Goal: Information Seeking & Learning: Learn about a topic

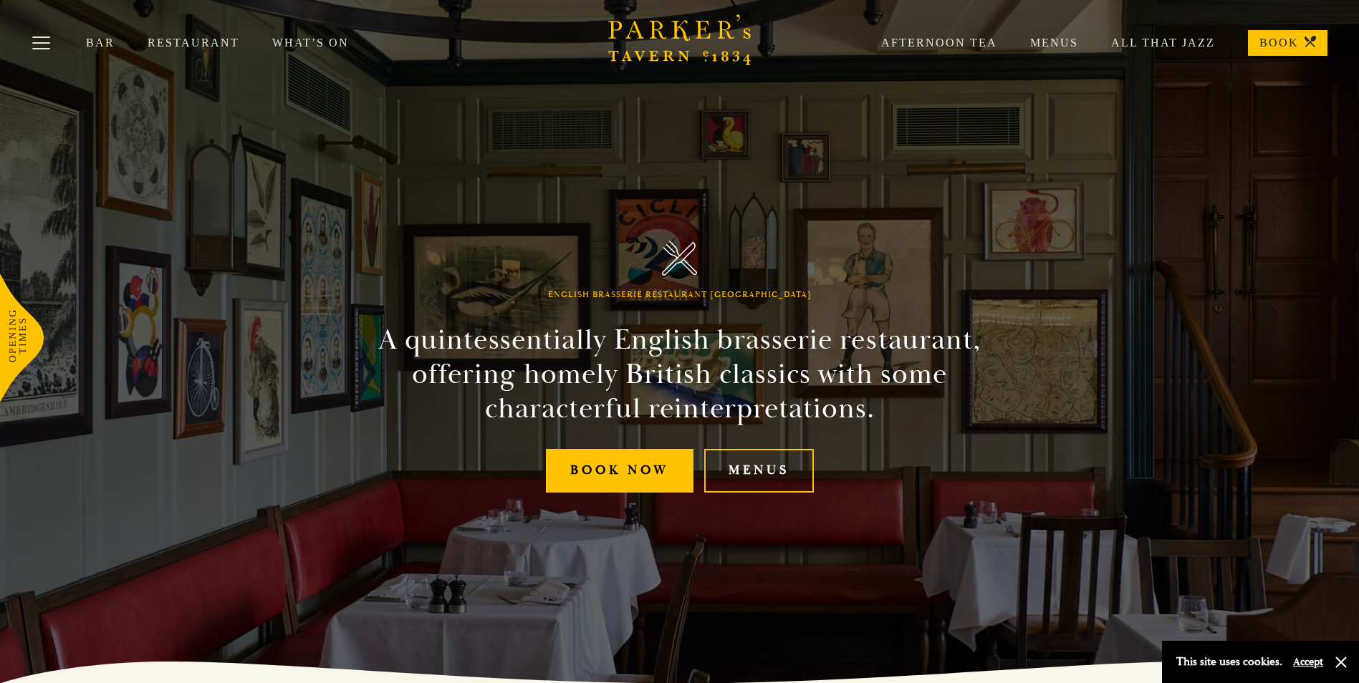
click at [1047, 42] on link "Menus" at bounding box center [1037, 43] width 81 height 14
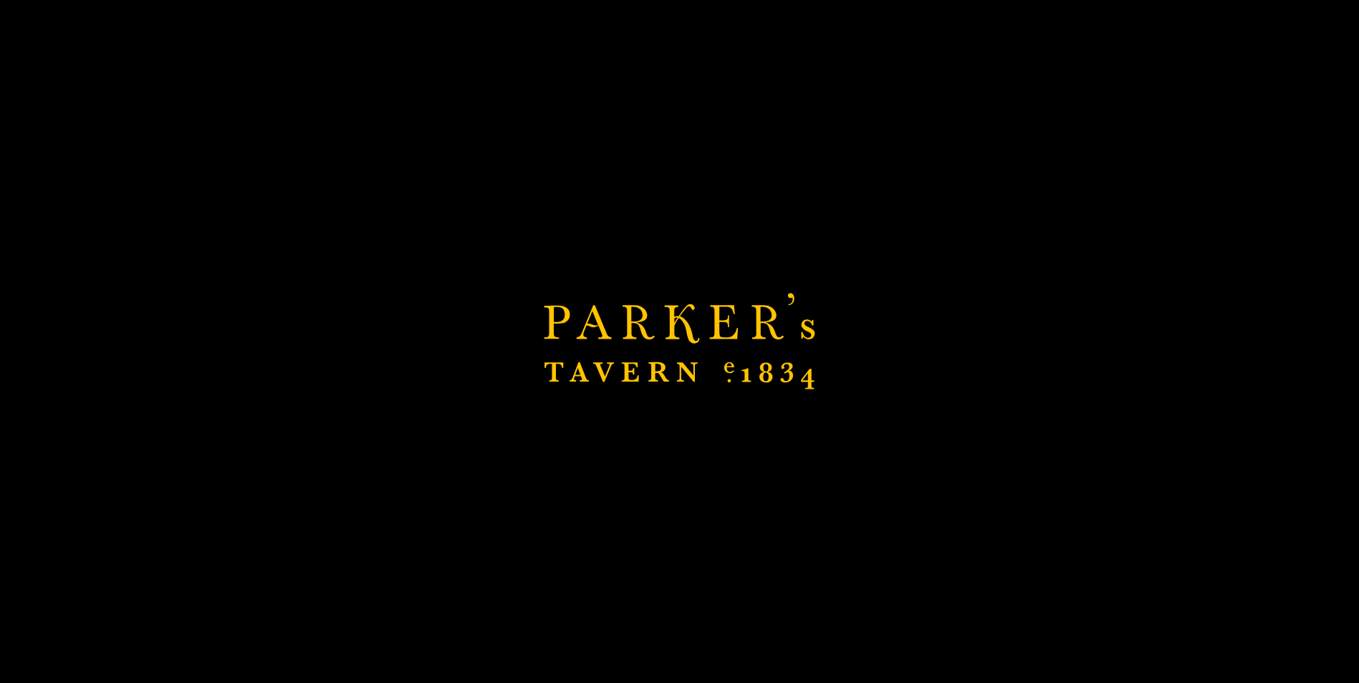
click at [693, 246] on div "Brasserie Restaurant [GEOGRAPHIC_DATA] | [PERSON_NAME] Tavern Cambridge [PERSON…" at bounding box center [679, 341] width 1359 height 683
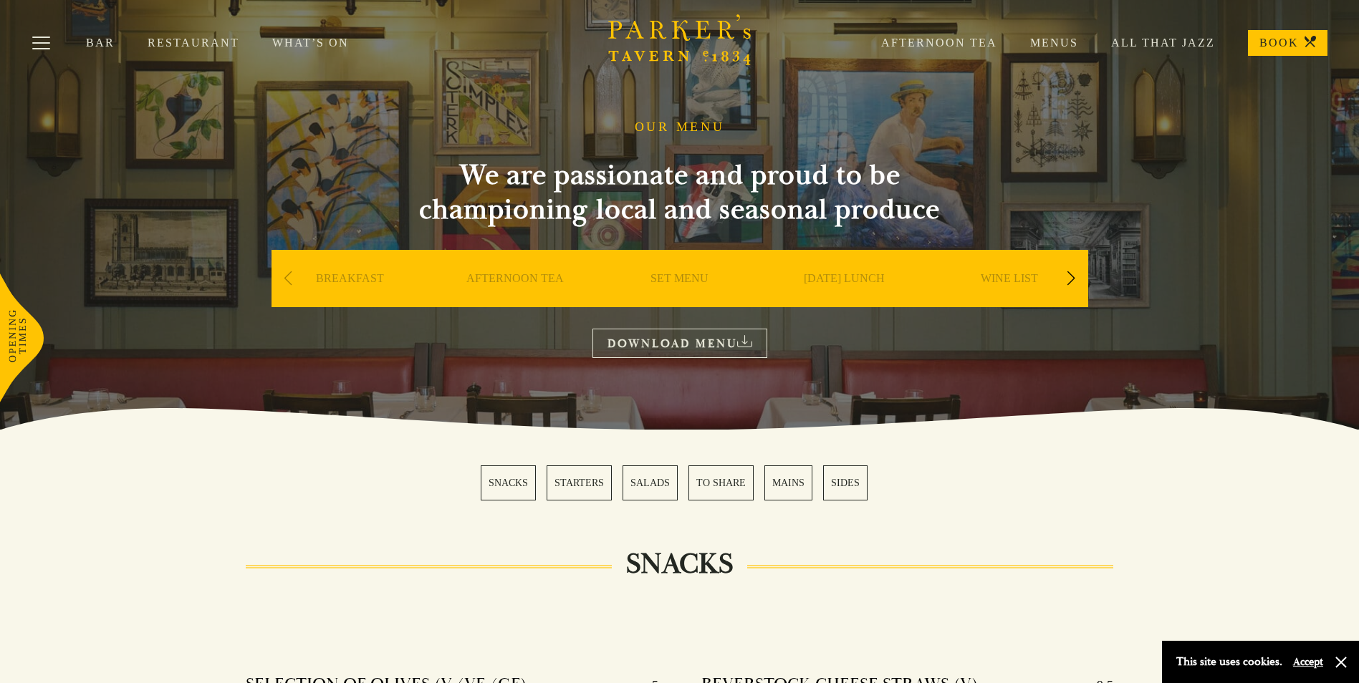
click at [1073, 45] on link "Menus" at bounding box center [1037, 43] width 81 height 14
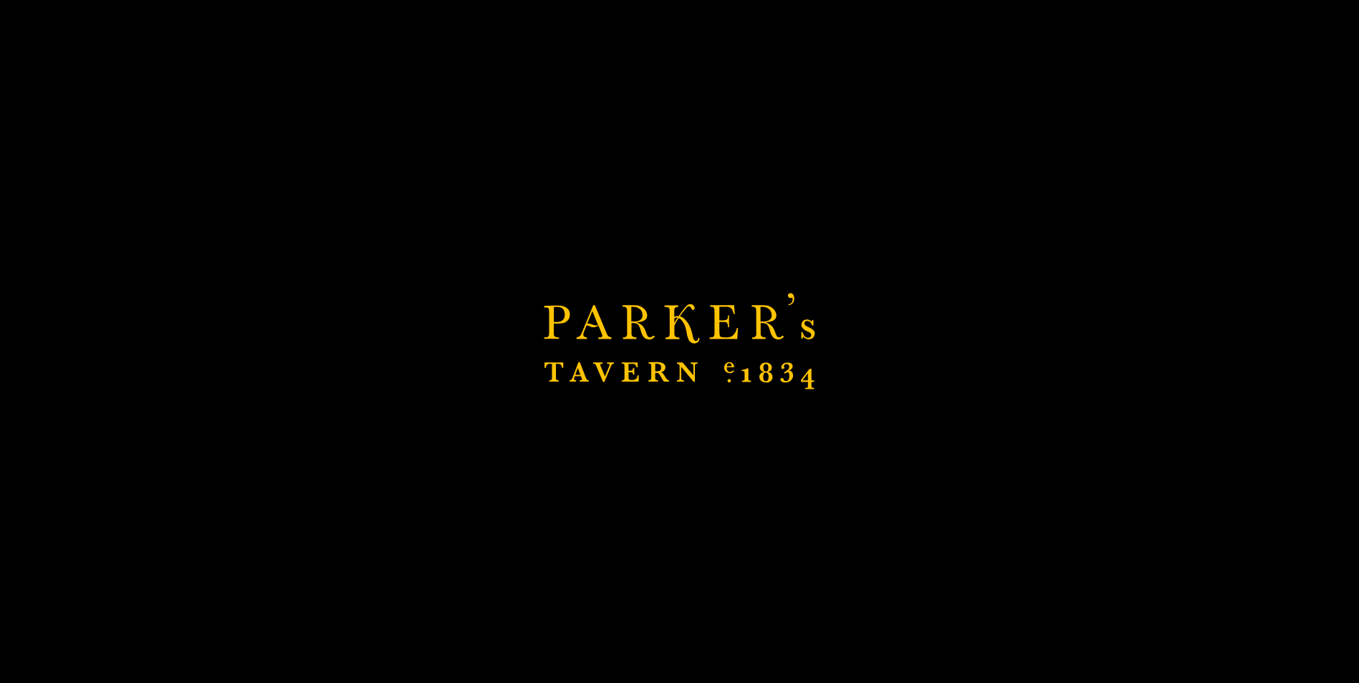
drag, startPoint x: 724, startPoint y: 362, endPoint x: 756, endPoint y: 344, distance: 36.9
click at [724, 363] on icon "Brasserie Restaurant [GEOGRAPHIC_DATA] | [PERSON_NAME] Tavern Cambridge [PERSON…" at bounding box center [679, 341] width 271 height 97
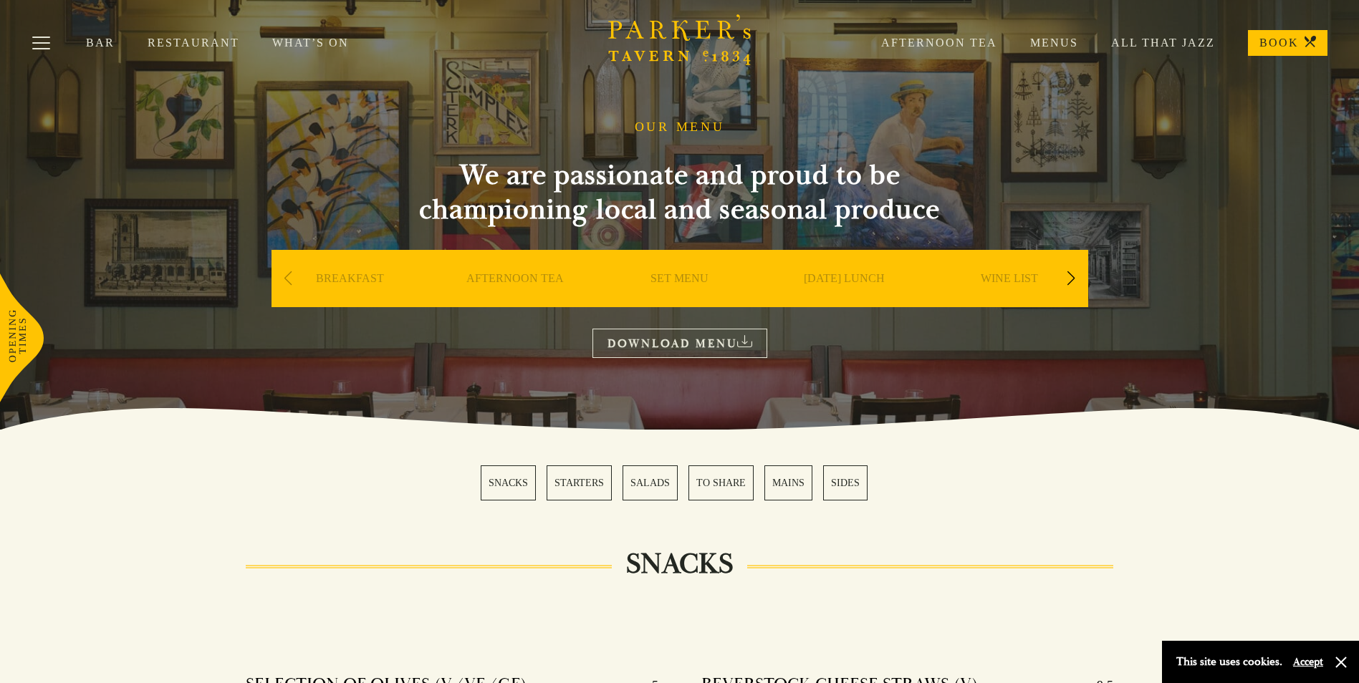
click at [95, 42] on link "Bar" at bounding box center [117, 43] width 62 height 14
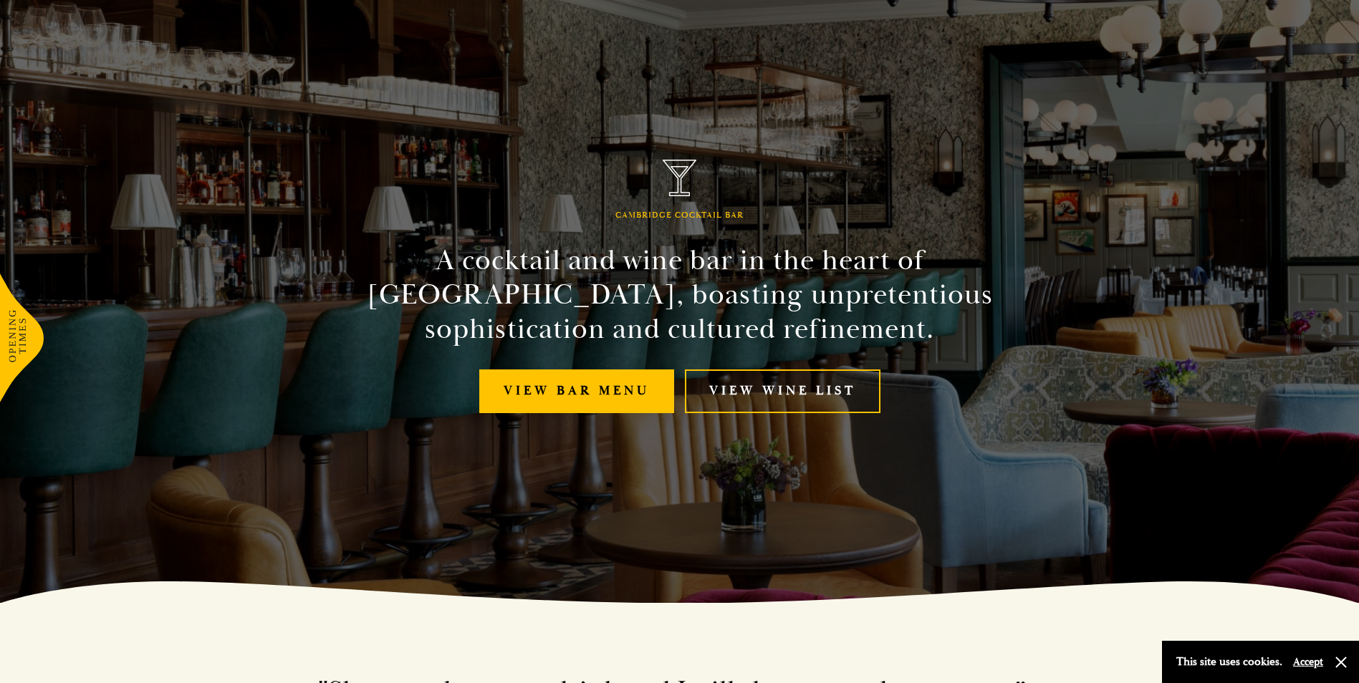
scroll to position [143, 0]
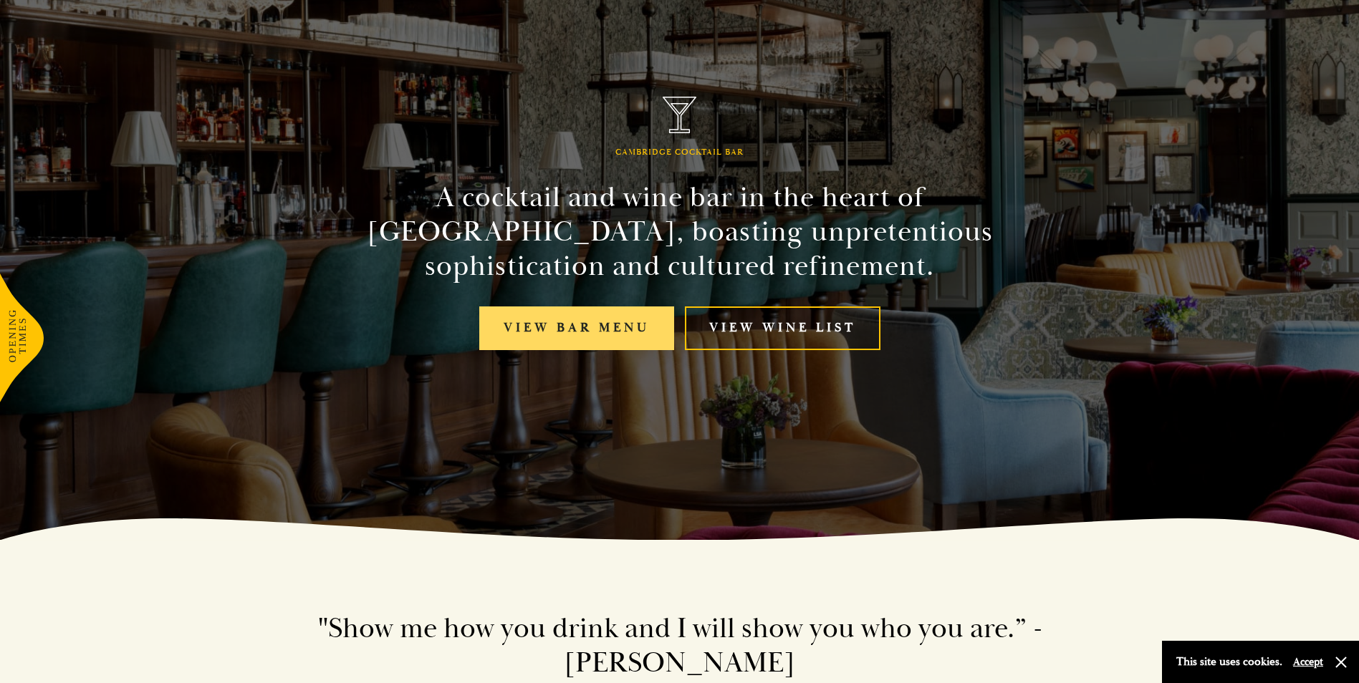
click at [574, 322] on link "View bar menu" at bounding box center [576, 329] width 195 height 44
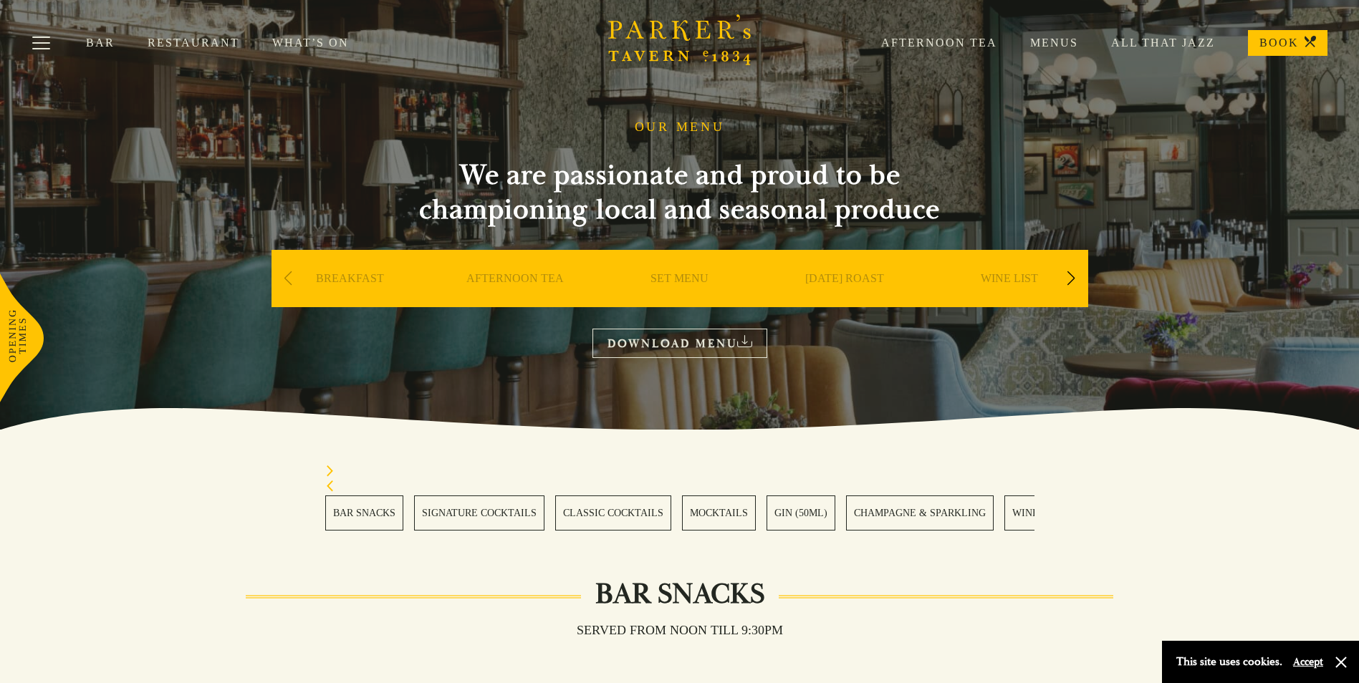
click at [686, 346] on link "DOWNLOAD MENU" at bounding box center [679, 343] width 175 height 29
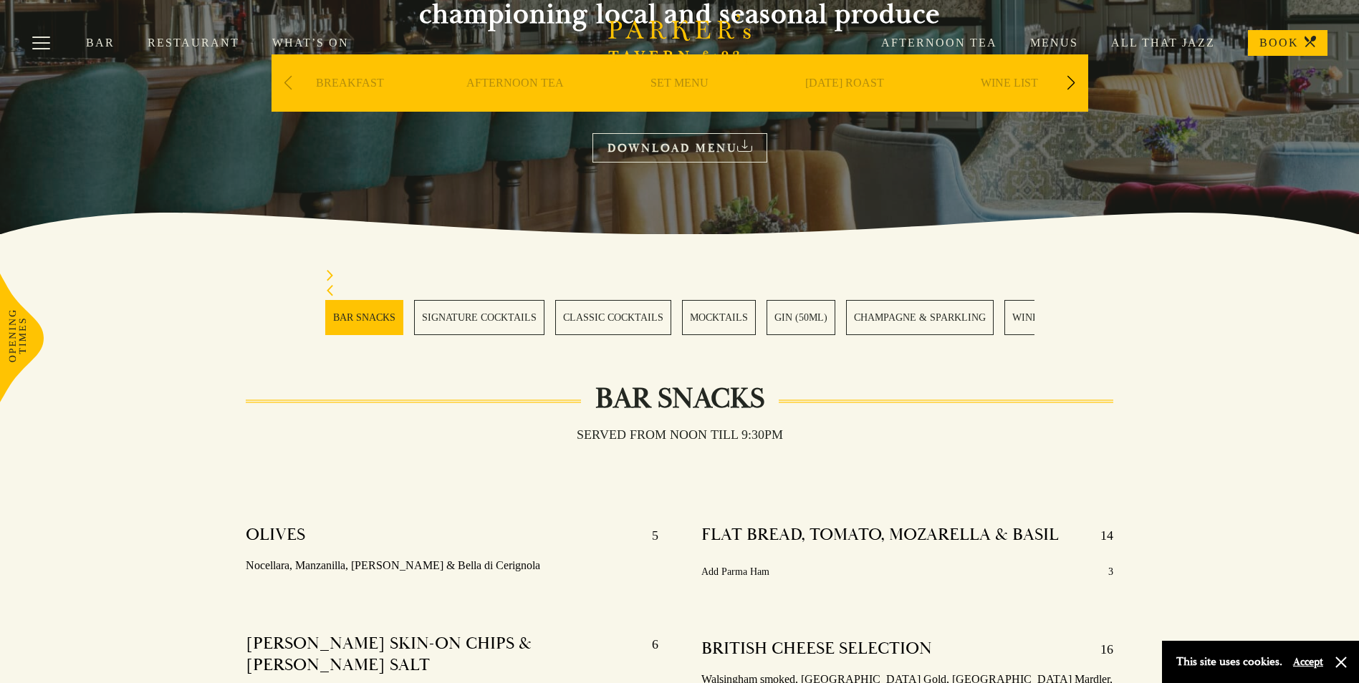
scroll to position [215, 0]
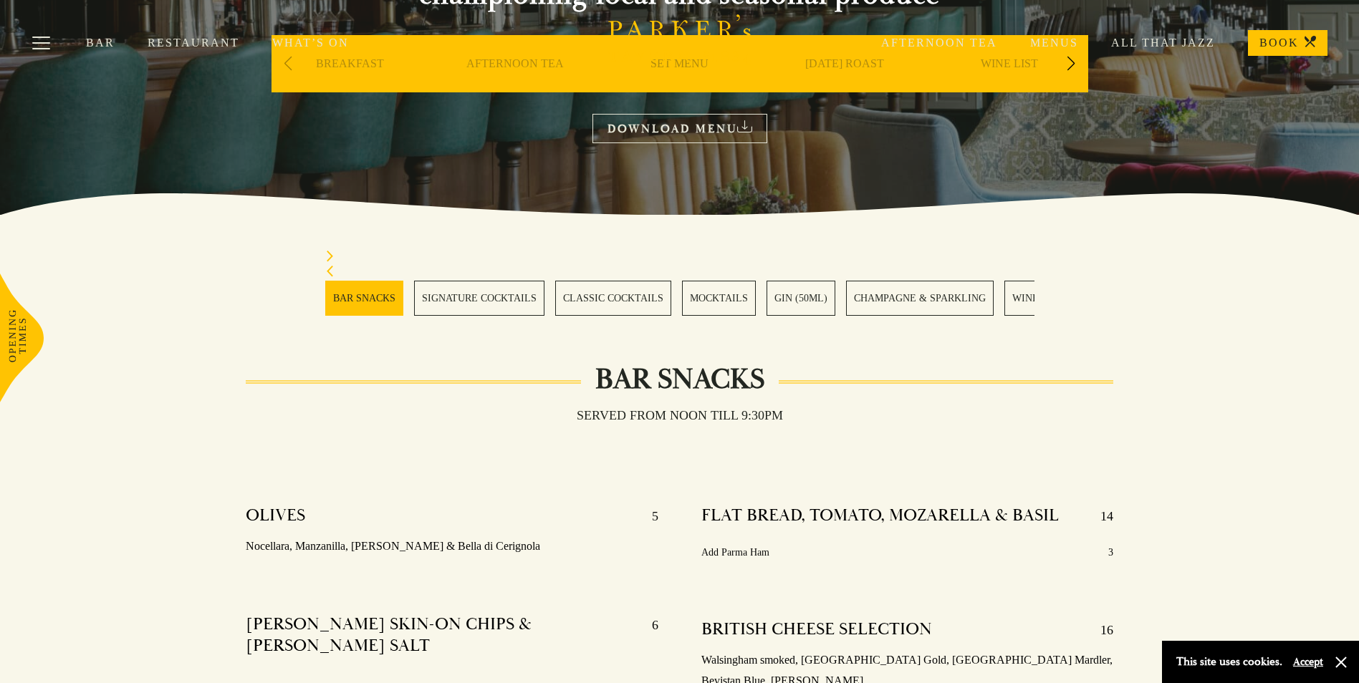
click at [632, 301] on link "CLASSIC COCKTAILS" at bounding box center [613, 298] width 116 height 35
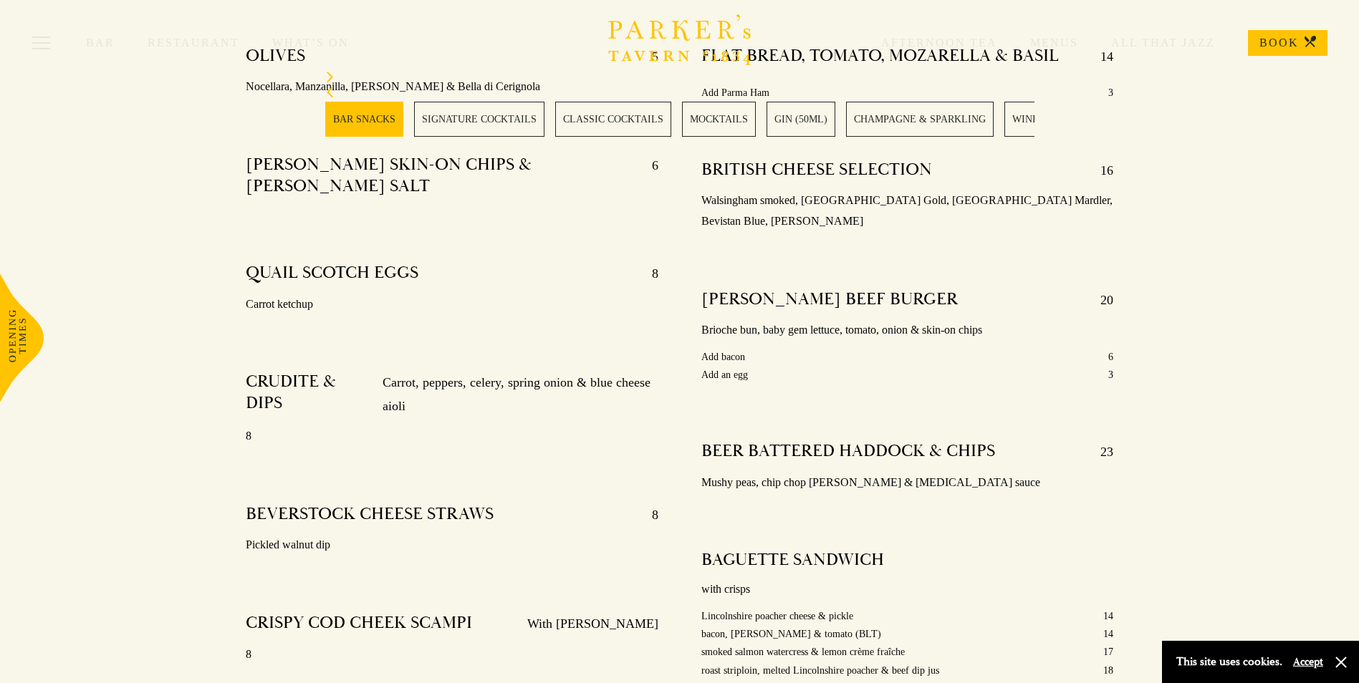
scroll to position [666, 0]
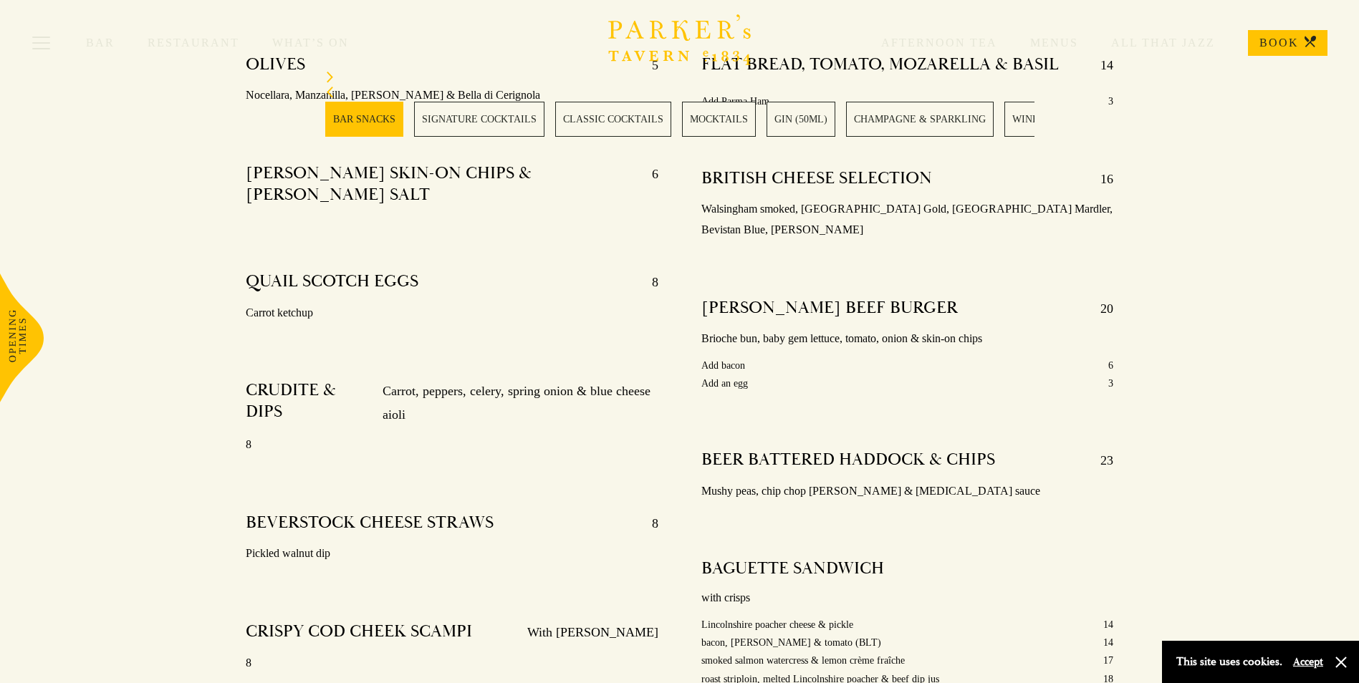
click at [1011, 118] on link "WINES" at bounding box center [1028, 119] width 48 height 35
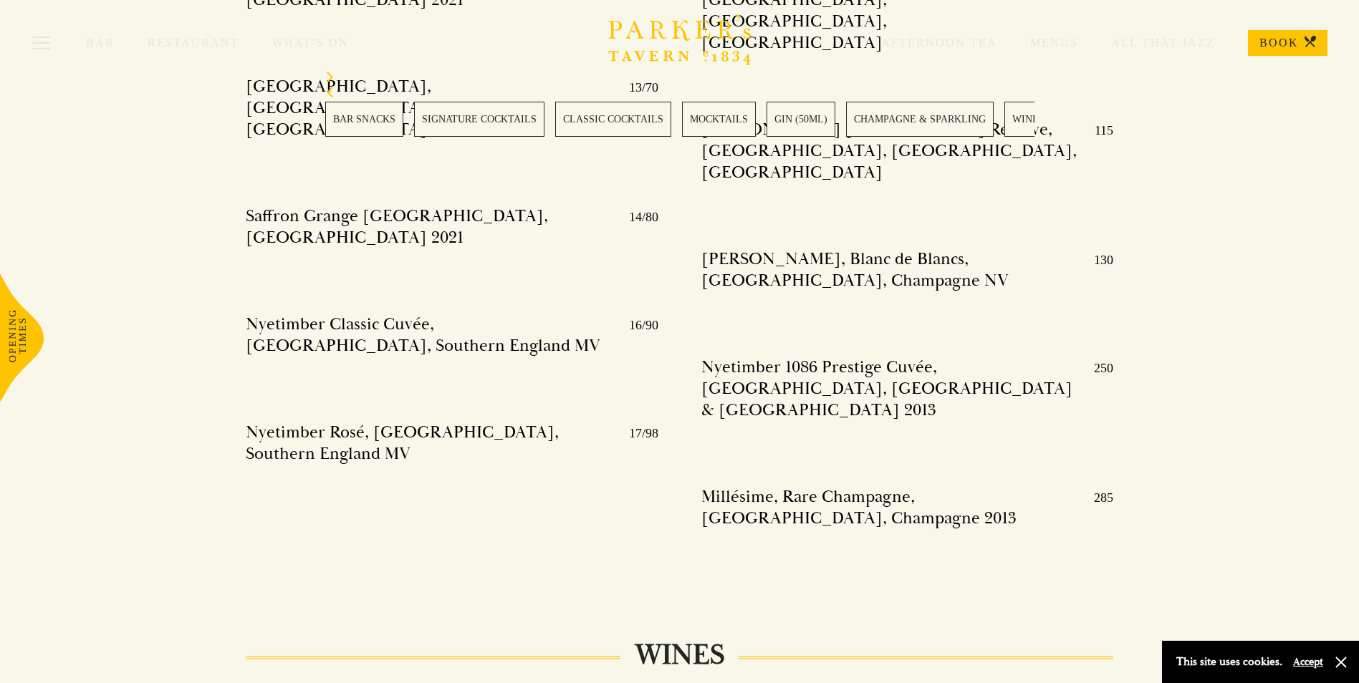
scroll to position [3266, 0]
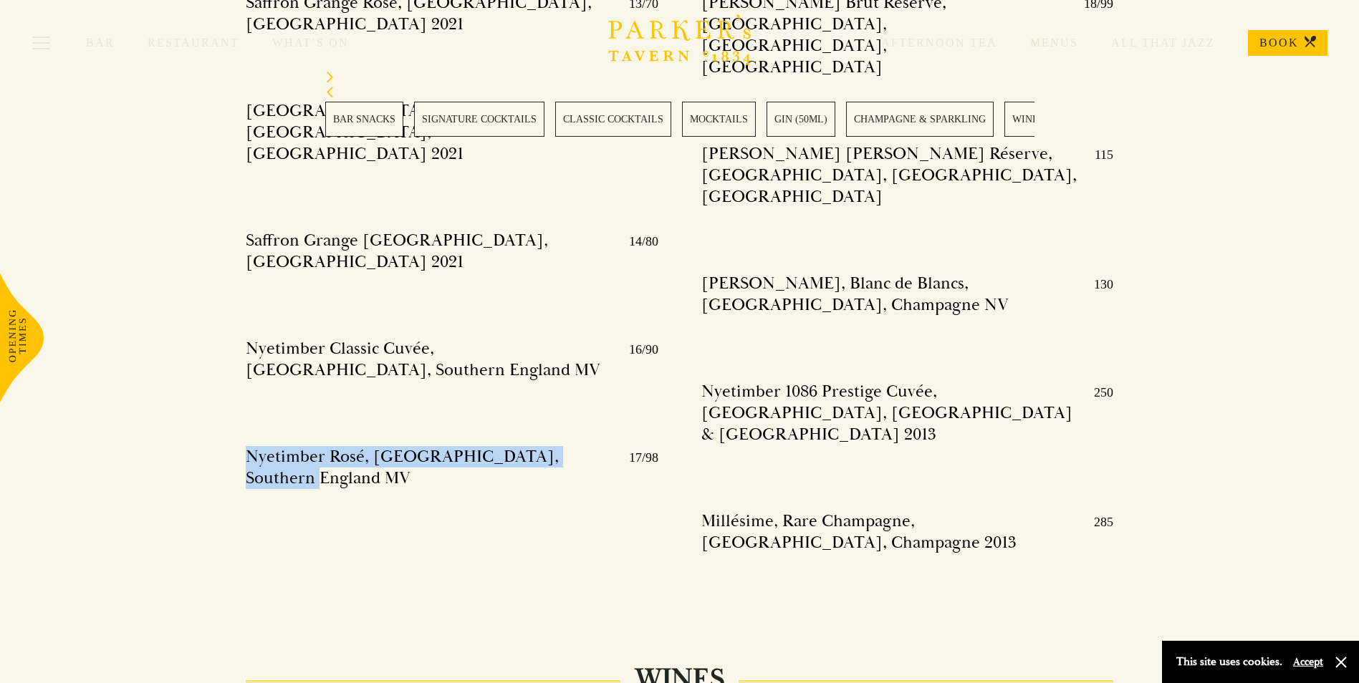
drag, startPoint x: 243, startPoint y: 359, endPoint x: 602, endPoint y: 354, distance: 358.8
click at [602, 354] on div "Saffron Grange Rosé, [GEOGRAPHIC_DATA], [GEOGRAPHIC_DATA] 2021 13/70 [GEOGRAPHI…" at bounding box center [451, 295] width 455 height 627
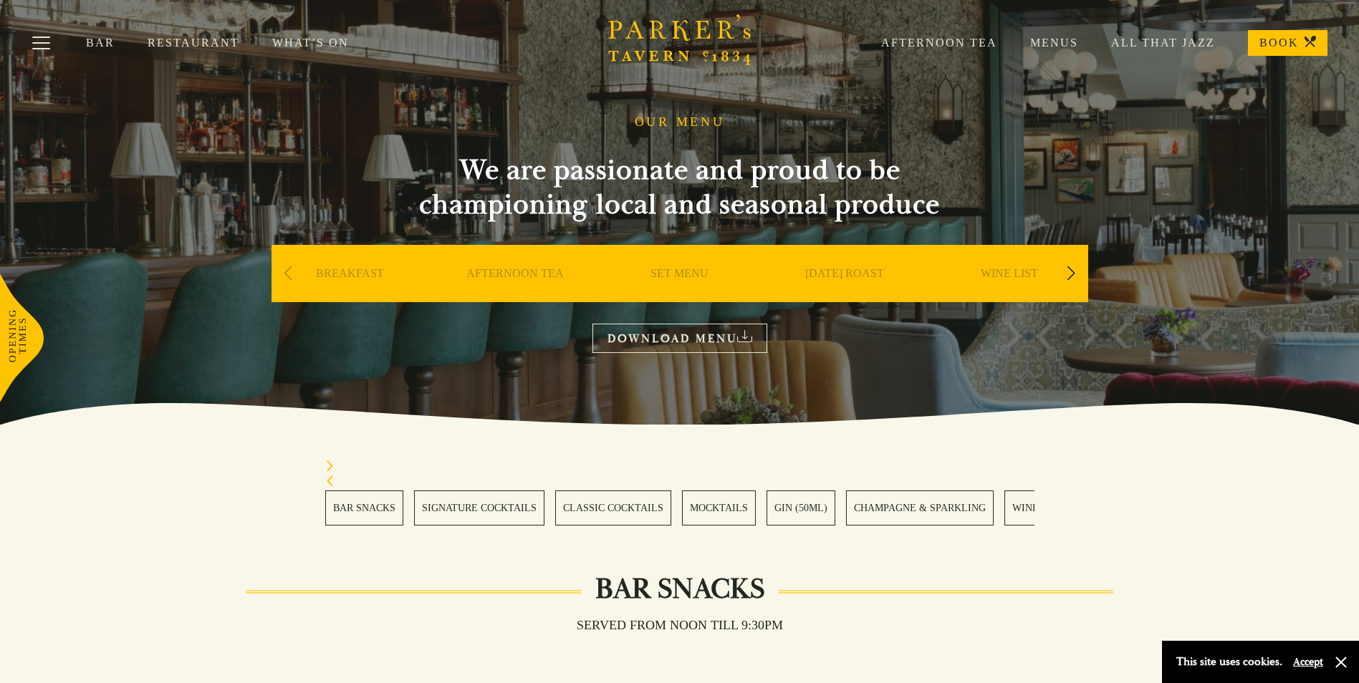
scroll to position [0, 0]
